Goal: Transaction & Acquisition: Purchase product/service

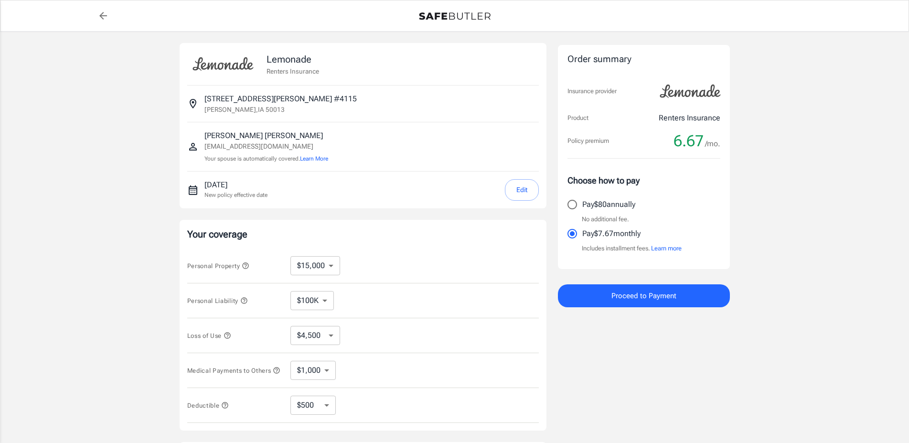
select select "15000"
select select "500"
click at [290, 256] on select "$10,000 $15,000 $20,000 $25,000 $30,000 $40,000 $50,000 $100K $150K $200K $250K" at bounding box center [315, 265] width 50 height 19
select select "10000"
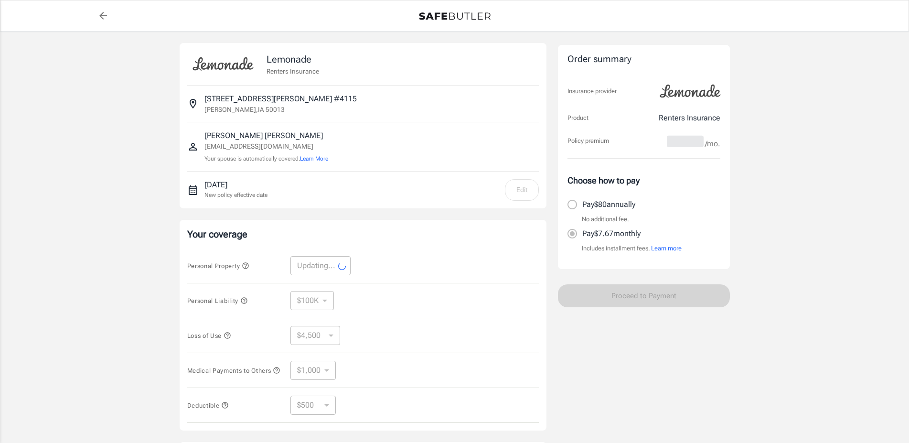
select select "10000"
select select "3000"
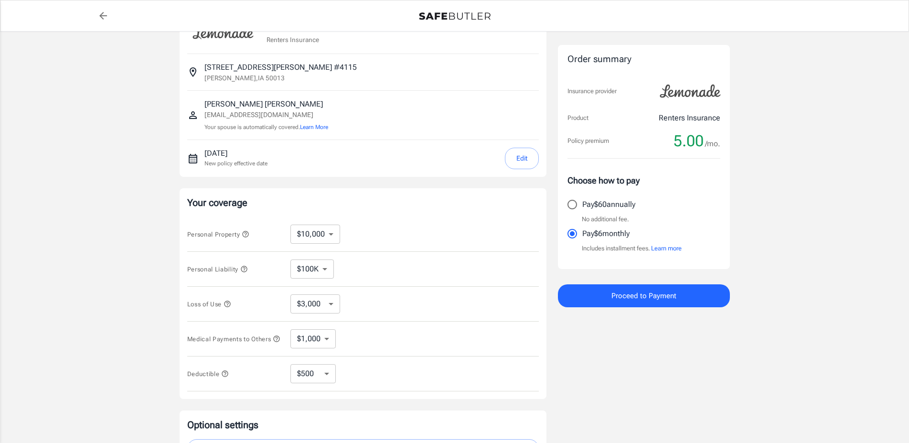
scroll to position [49, 0]
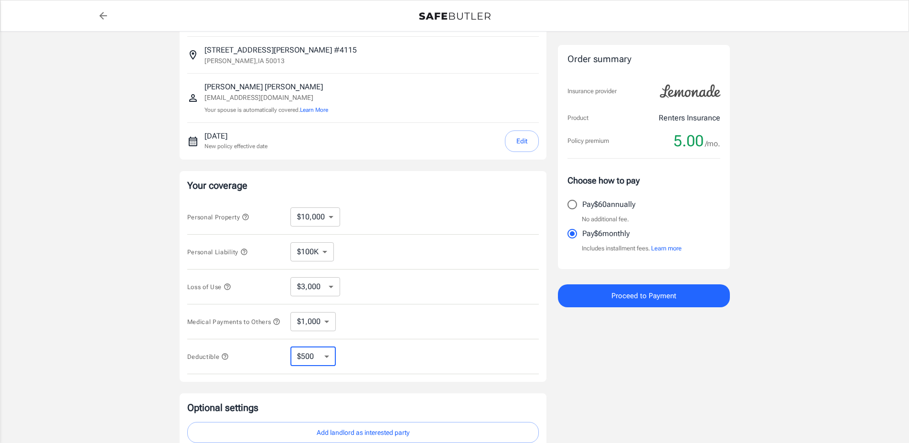
click at [290, 347] on select "$250 $500 $1,000 $2,500" at bounding box center [312, 356] width 45 height 19
select select "250"
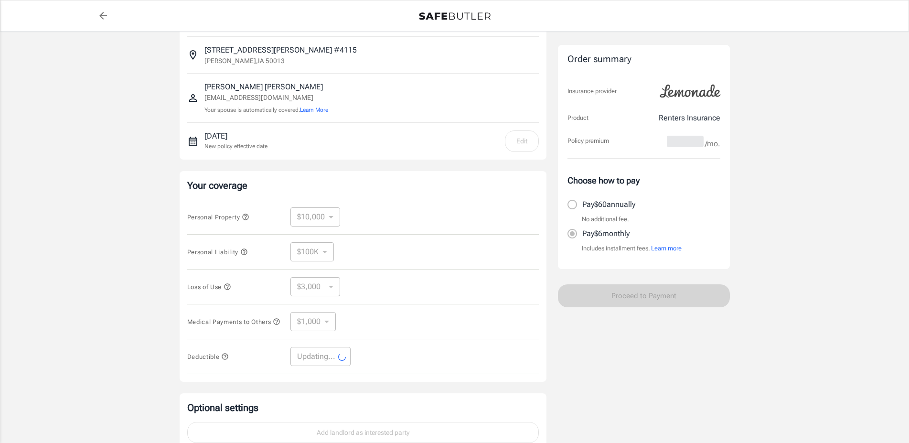
select select "250"
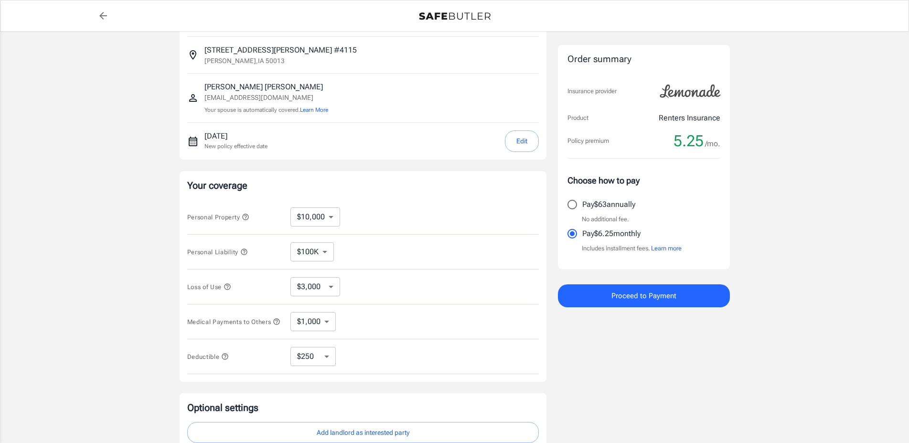
click at [290, 242] on select "$100K $200K $300K $400K $500K $1M" at bounding box center [311, 251] width 43 height 19
click at [328, 252] on select "$100K $200K $300K $400K $500K $1M" at bounding box center [311, 251] width 43 height 19
click at [290, 312] on select "$1,000 $2,000 $3,000 $4,000 $5,000" at bounding box center [312, 321] width 45 height 19
click at [323, 326] on select "$1,000 $2,000 $3,000 $4,000 $5,000" at bounding box center [312, 321] width 45 height 19
click at [290, 277] on select "$3,000 $6,000 $12,000 $21,000 $36,000 $60,000 $96,000 $153K $198K" at bounding box center [315, 286] width 50 height 19
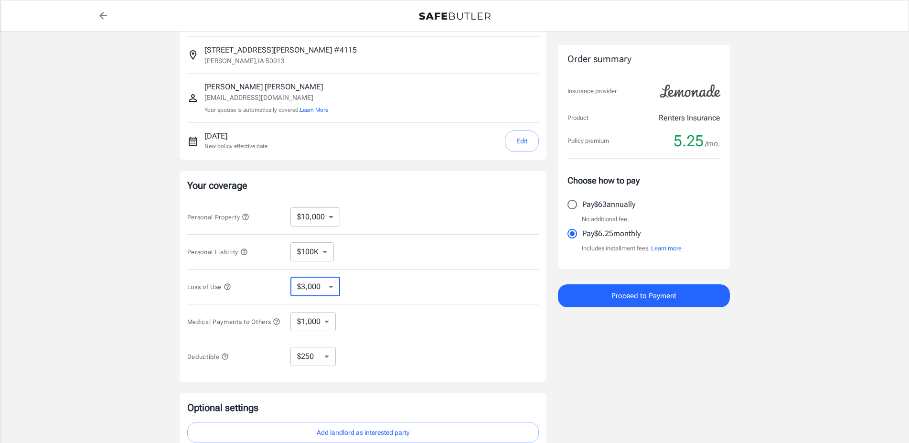
click at [325, 289] on select "$3,000 $6,000 $12,000 $21,000 $36,000 $60,000 $96,000 $153K $198K" at bounding box center [315, 286] width 50 height 19
click at [290, 207] on select "$10,000 $15,000 $20,000 $25,000 $30,000 $40,000 $50,000 $100K $150K $200K $250K" at bounding box center [315, 216] width 50 height 19
click at [324, 215] on select "$10,000 $15,000 $20,000 $25,000 $30,000 $40,000 $50,000 $100K $150K $200K $250K" at bounding box center [315, 216] width 50 height 19
click at [128, 257] on div "Lemonade Renters Insurance [STREET_ADDRESS][PERSON_NAME] [PERSON_NAME] [EMAIL_A…" at bounding box center [454, 237] width 909 height 508
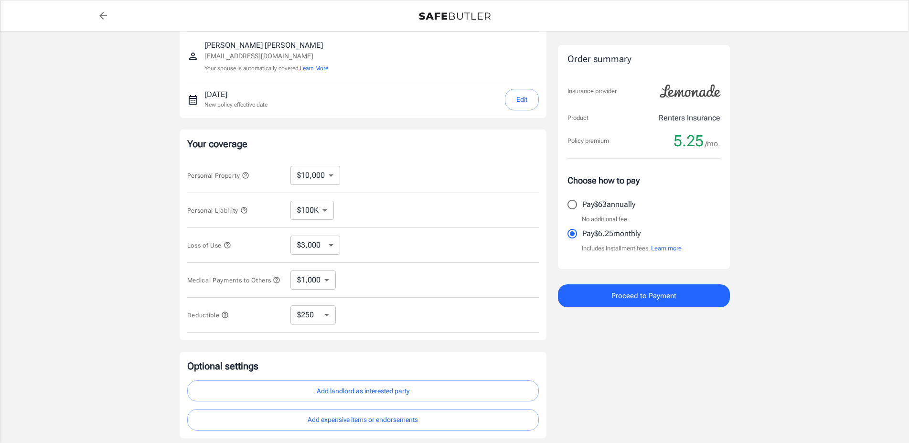
scroll to position [0, 0]
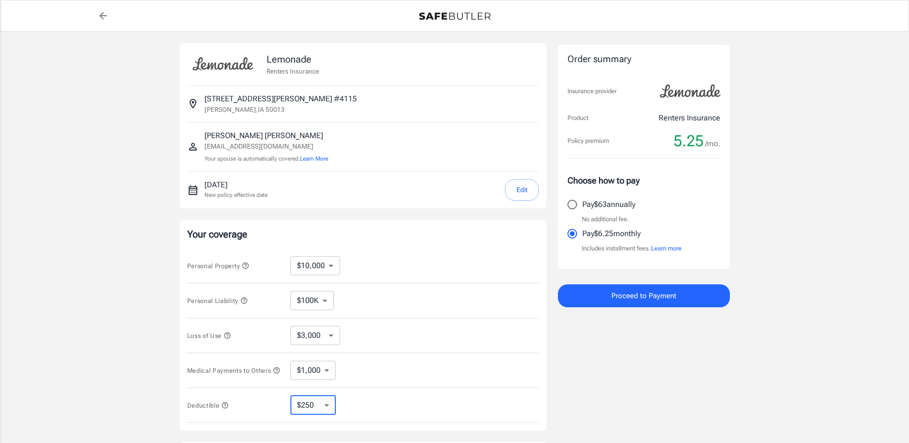
click at [290, 395] on select "$250 $500 $1,000 $2,500" at bounding box center [312, 404] width 45 height 19
click at [312, 406] on select "$250 $500 $1,000 $2,500" at bounding box center [312, 404] width 45 height 19
click at [794, 258] on div "Lemonade Renters Insurance [STREET_ADDRESS][PERSON_NAME] [PERSON_NAME] [EMAIL_A…" at bounding box center [454, 286] width 909 height 508
click at [661, 251] on button "Learn more" at bounding box center [666, 249] width 31 height 10
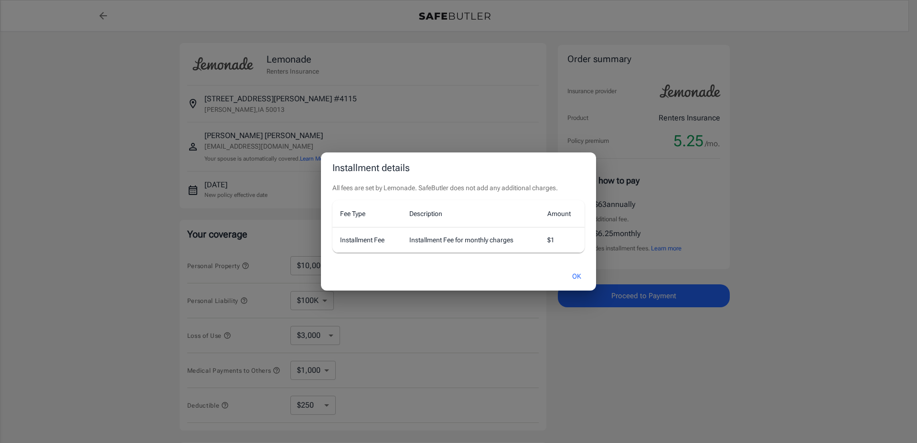
click at [575, 272] on button "OK" at bounding box center [576, 276] width 31 height 21
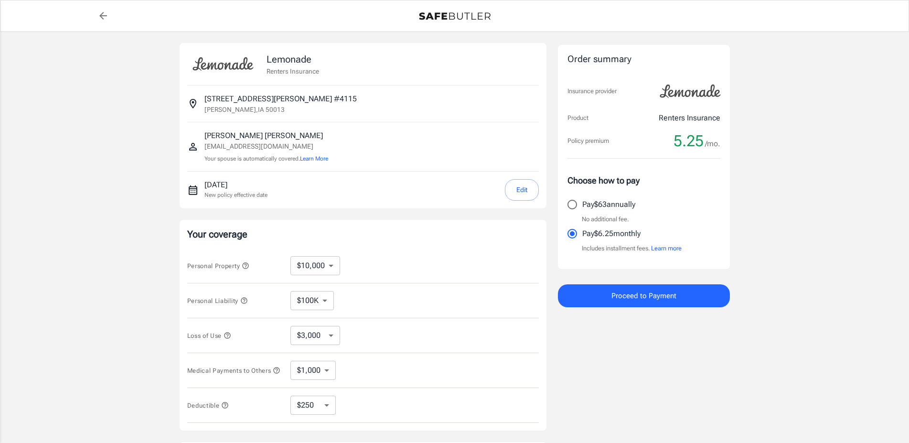
click at [827, 325] on div "Lemonade Renters Insurance [STREET_ADDRESS][PERSON_NAME] [PERSON_NAME] [EMAIL_A…" at bounding box center [454, 286] width 909 height 508
click at [567, 206] on input "Pay $63 annually" at bounding box center [572, 204] width 20 height 20
radio input "true"
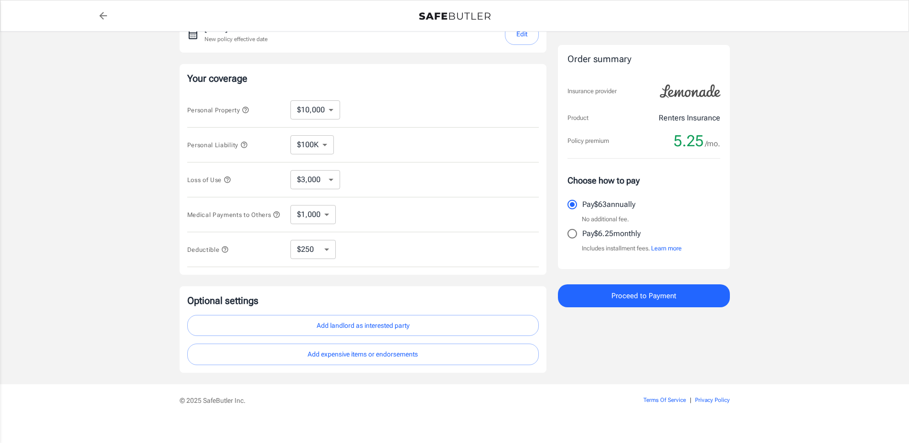
scroll to position [168, 0]
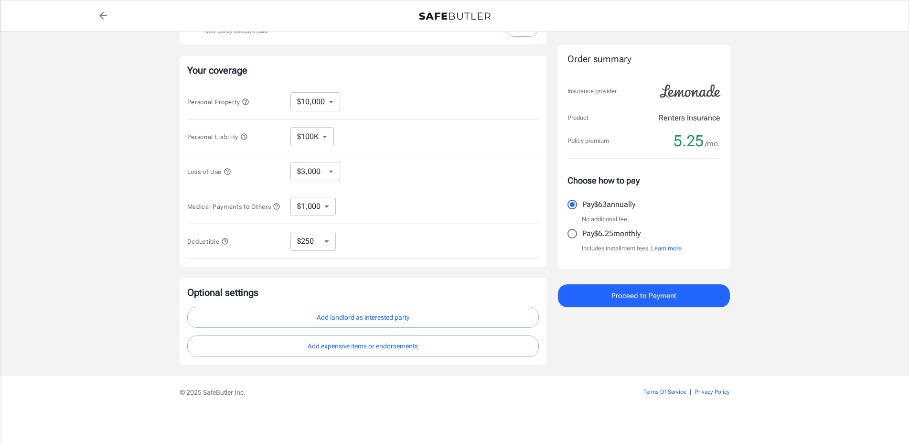
click at [79, 234] on div "Lemonade Renters Insurance [STREET_ADDRESS][PERSON_NAME] [PERSON_NAME] [EMAIL_A…" at bounding box center [454, 122] width 909 height 508
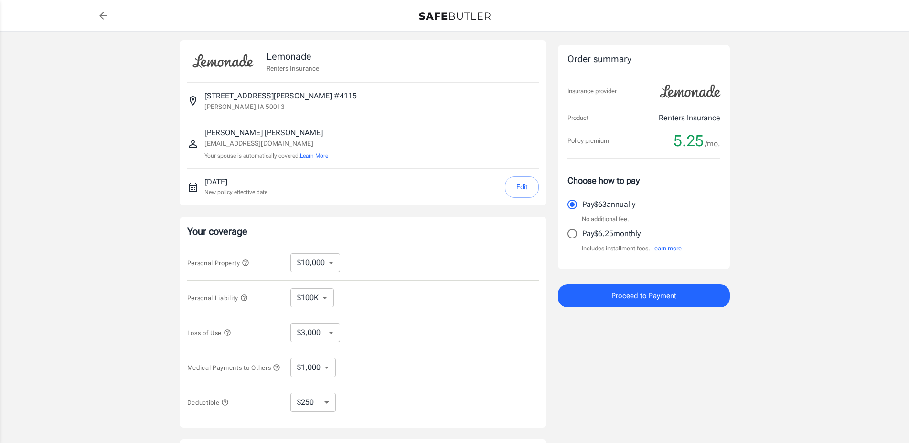
scroll to position [0, 0]
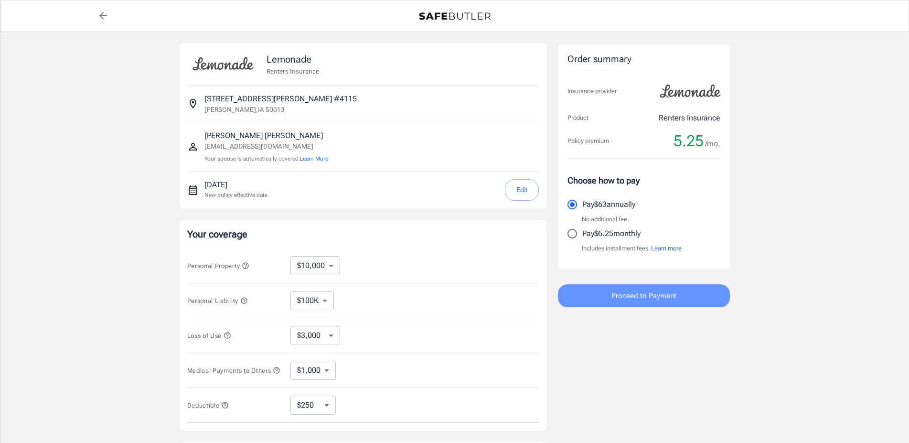
click at [608, 291] on button "Proceed to Payment" at bounding box center [644, 295] width 172 height 23
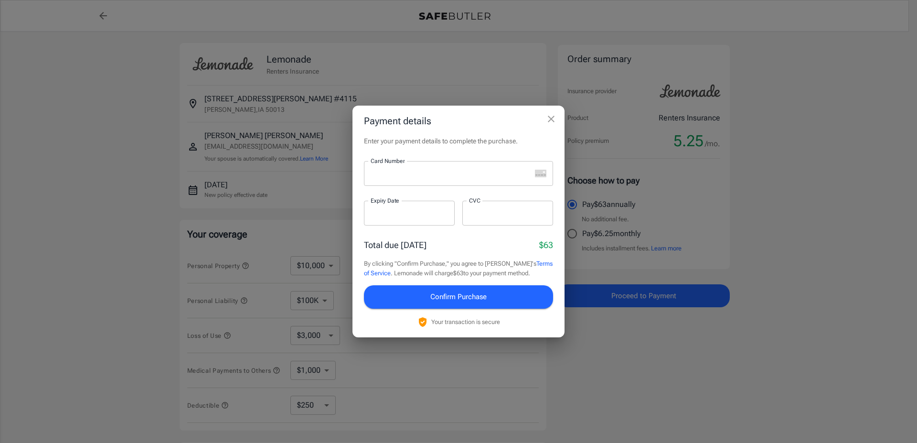
click at [157, 108] on div "Payment details Enter your payment details to complete the purchase. Card Numbe…" at bounding box center [458, 221] width 917 height 443
click at [145, 100] on div "Payment details Enter your payment details to complete the purchase. Card Numbe…" at bounding box center [458, 221] width 917 height 443
click at [544, 120] on button "close" at bounding box center [550, 118] width 19 height 19
